Goal: Transaction & Acquisition: Book appointment/travel/reservation

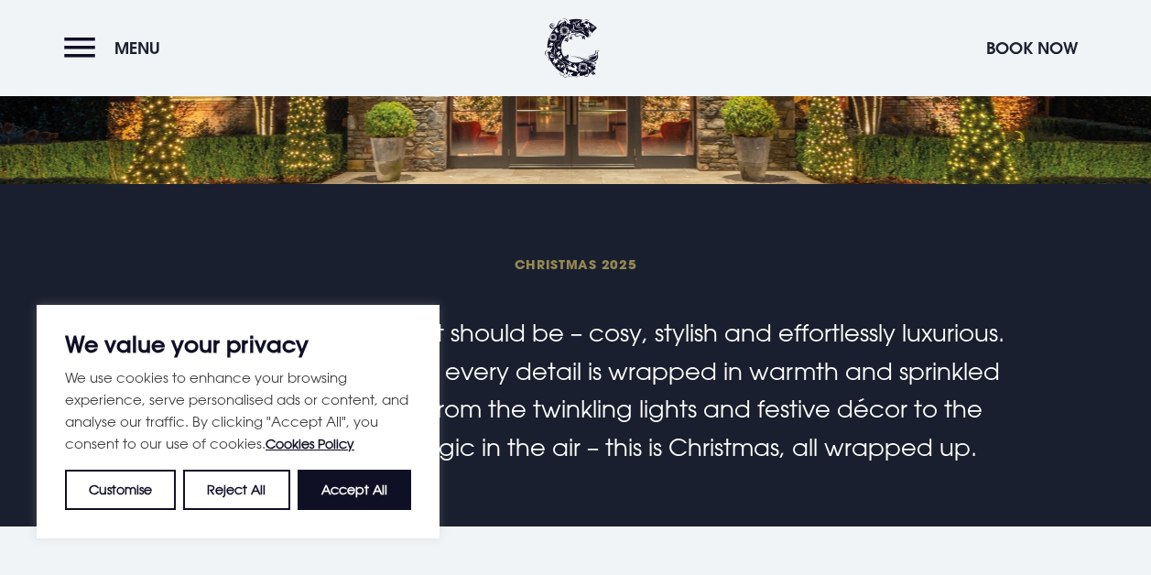
scroll to position [368, 0]
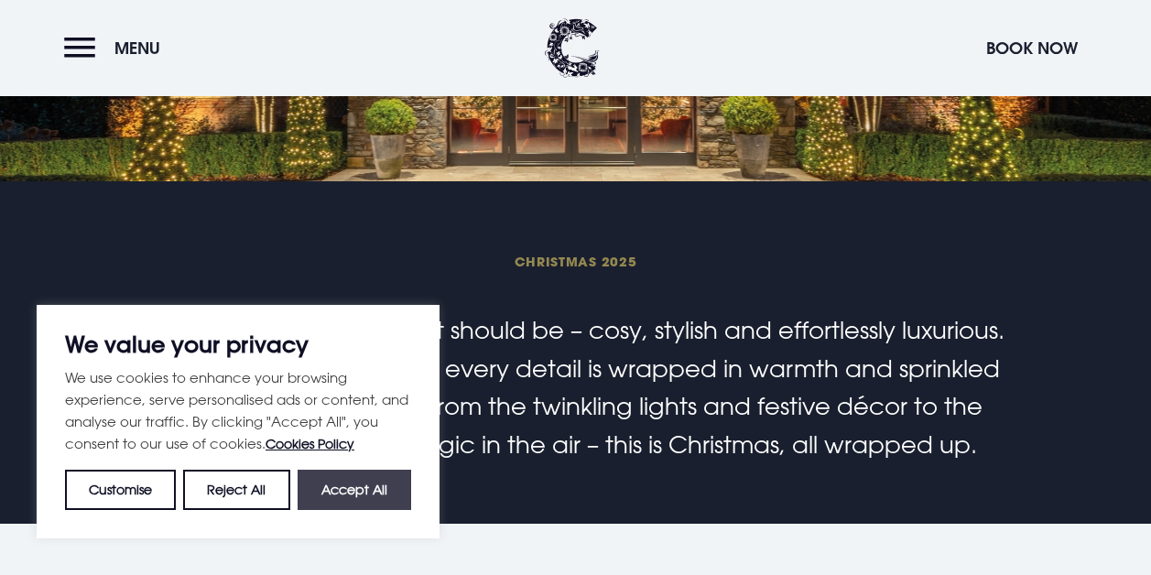
click at [375, 494] on button "Accept All" at bounding box center [355, 490] width 114 height 40
checkbox input "true"
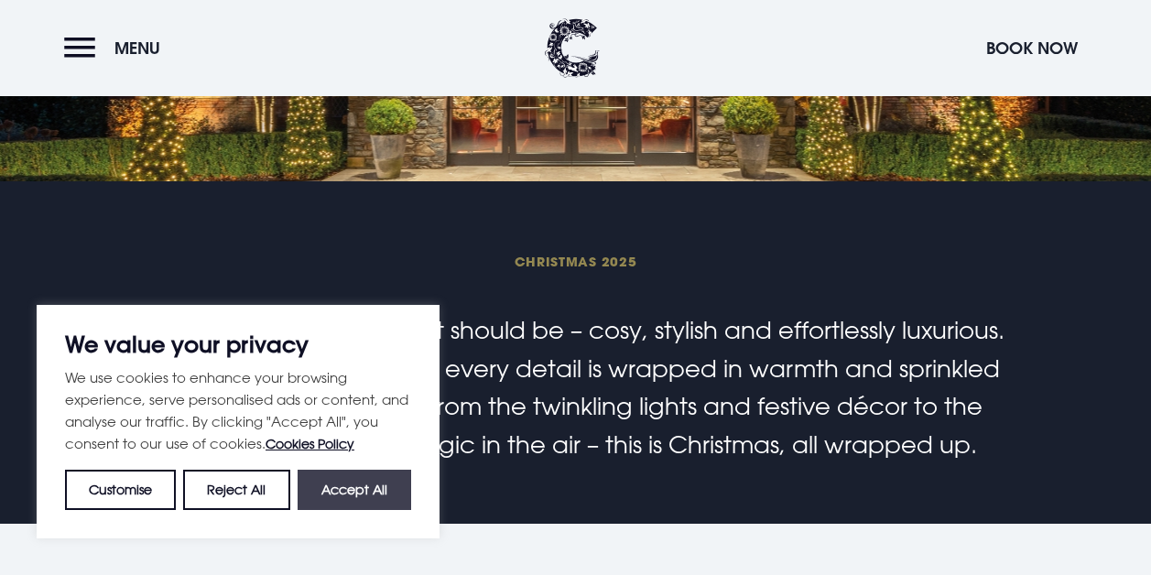
checkbox input "true"
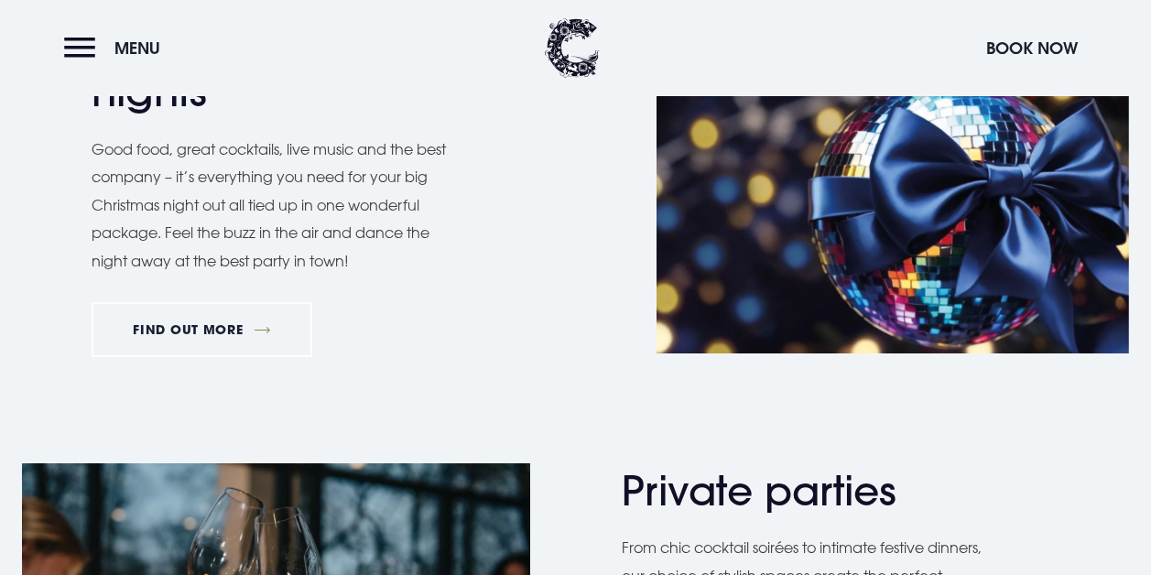
scroll to position [964, 0]
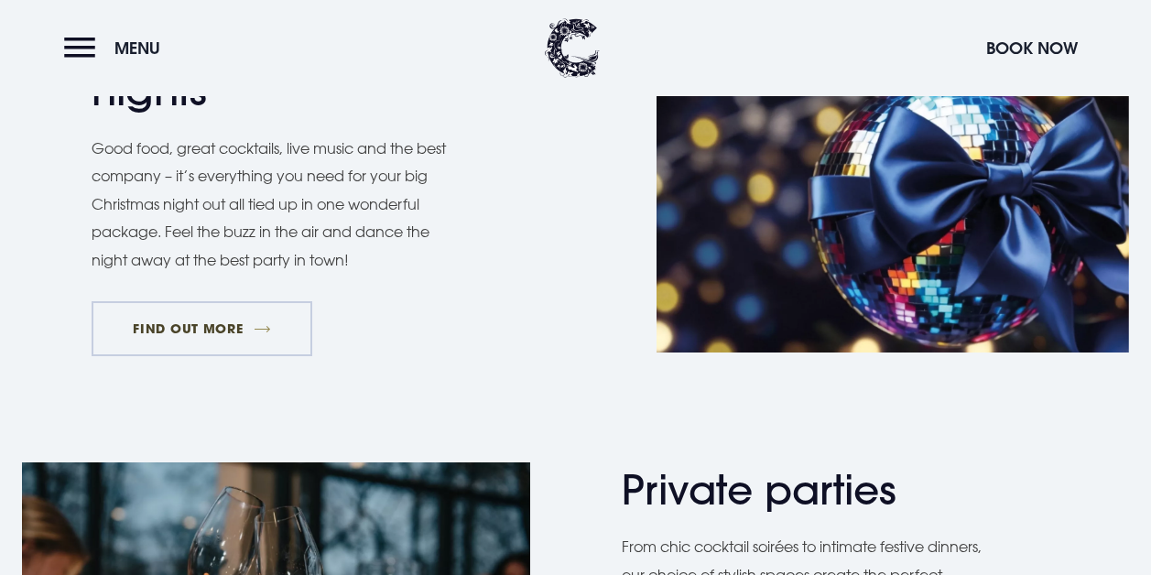
click at [215, 320] on link "FIND OUT MORE" at bounding box center [202, 328] width 221 height 55
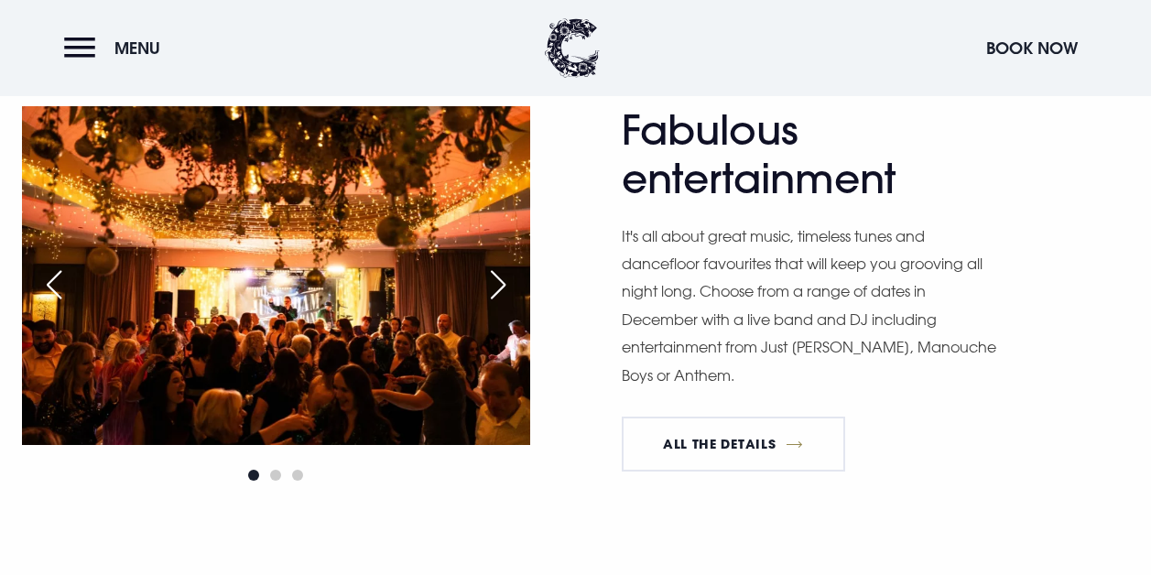
scroll to position [1403, 0]
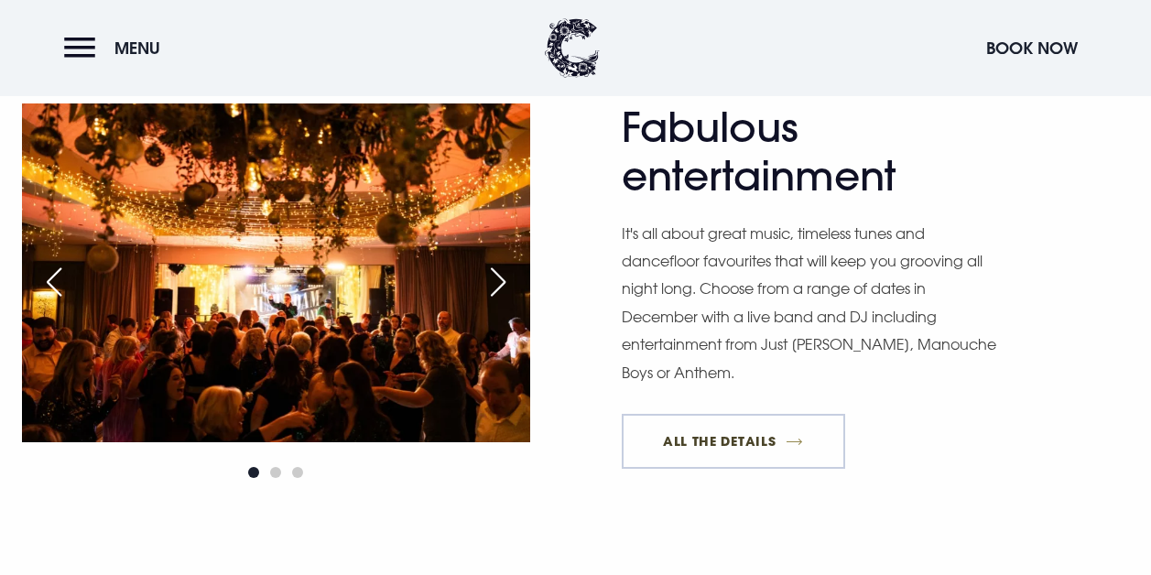
click at [728, 454] on link "All The Details" at bounding box center [733, 441] width 223 height 55
